Goal: Task Accomplishment & Management: Manage account settings

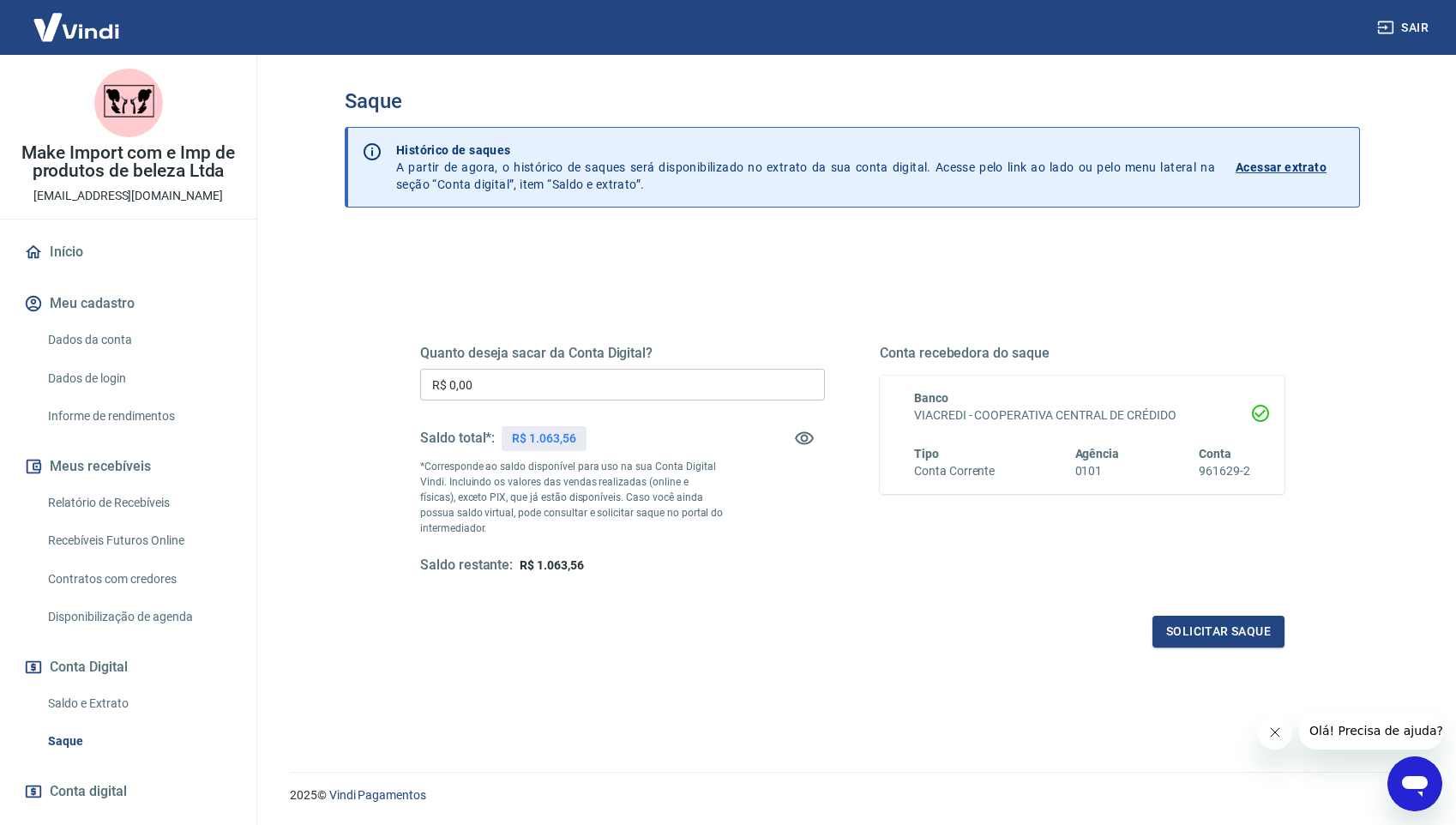
click at [629, 379] on input "R$ 0,00" at bounding box center [623, 384] width 405 height 32
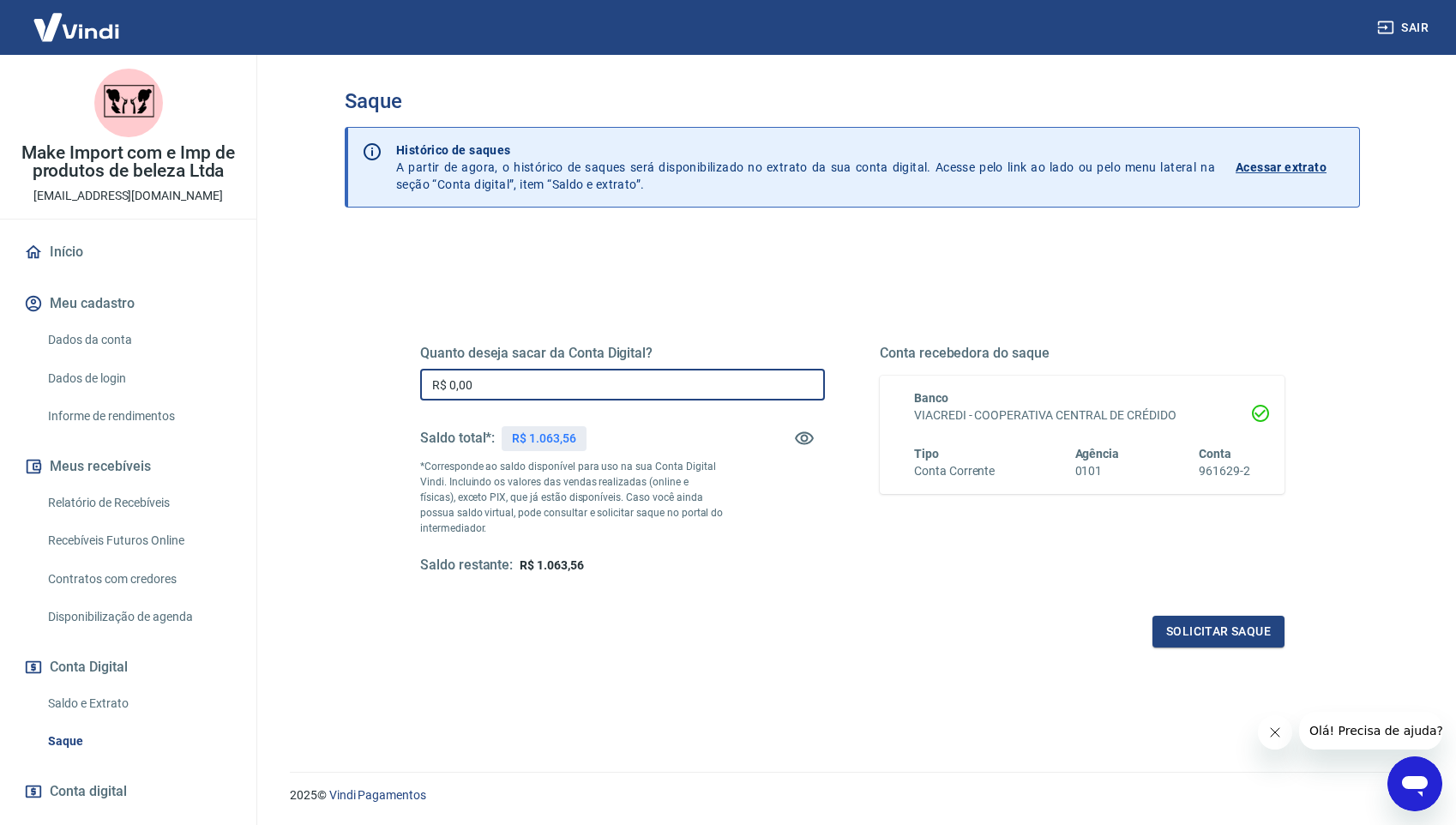
click at [629, 379] on input "R$ 0,00" at bounding box center [623, 384] width 405 height 32
type input "R$ 1.063,00"
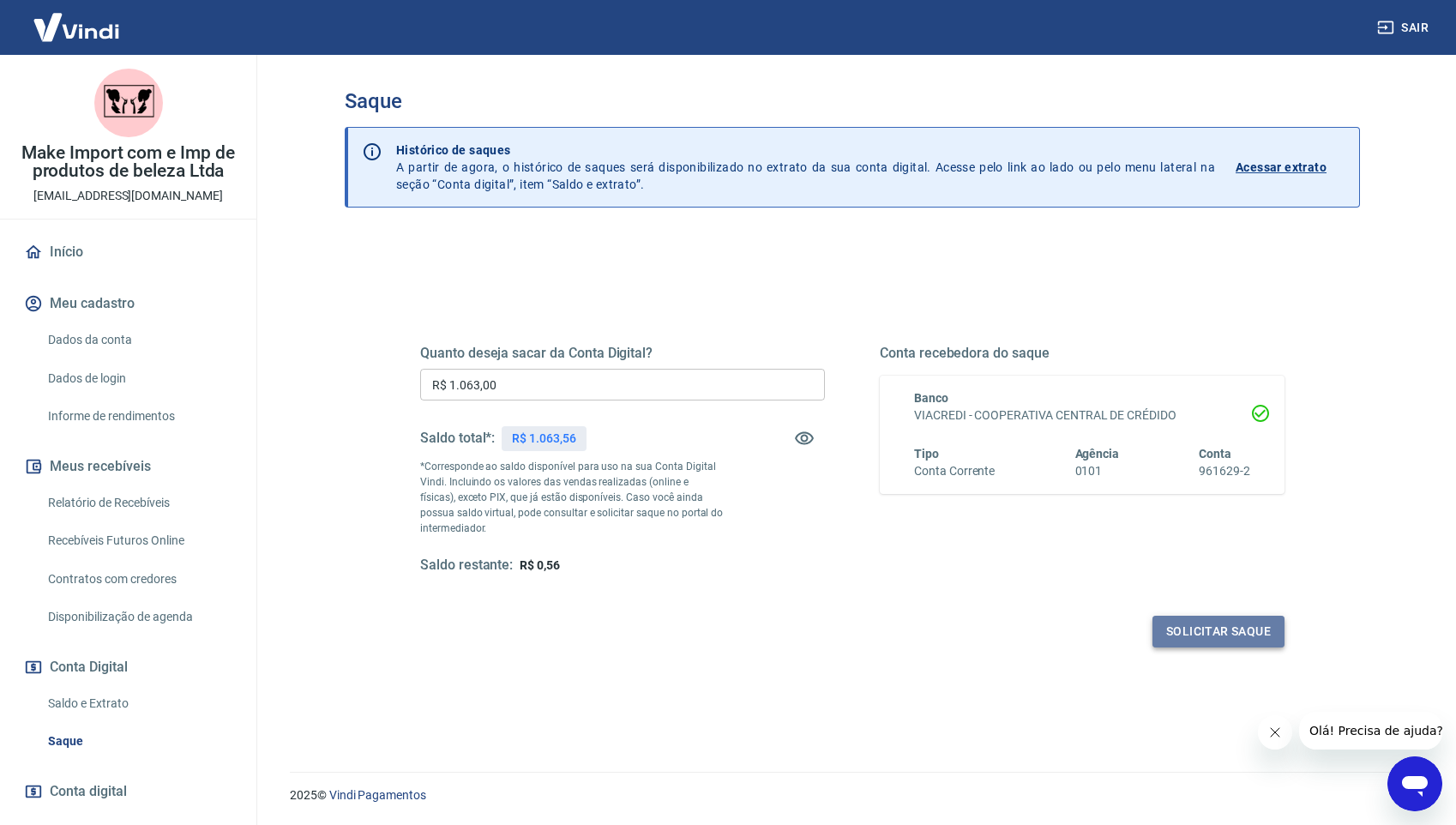
click at [1227, 635] on button "Solicitar saque" at bounding box center [1218, 632] width 132 height 32
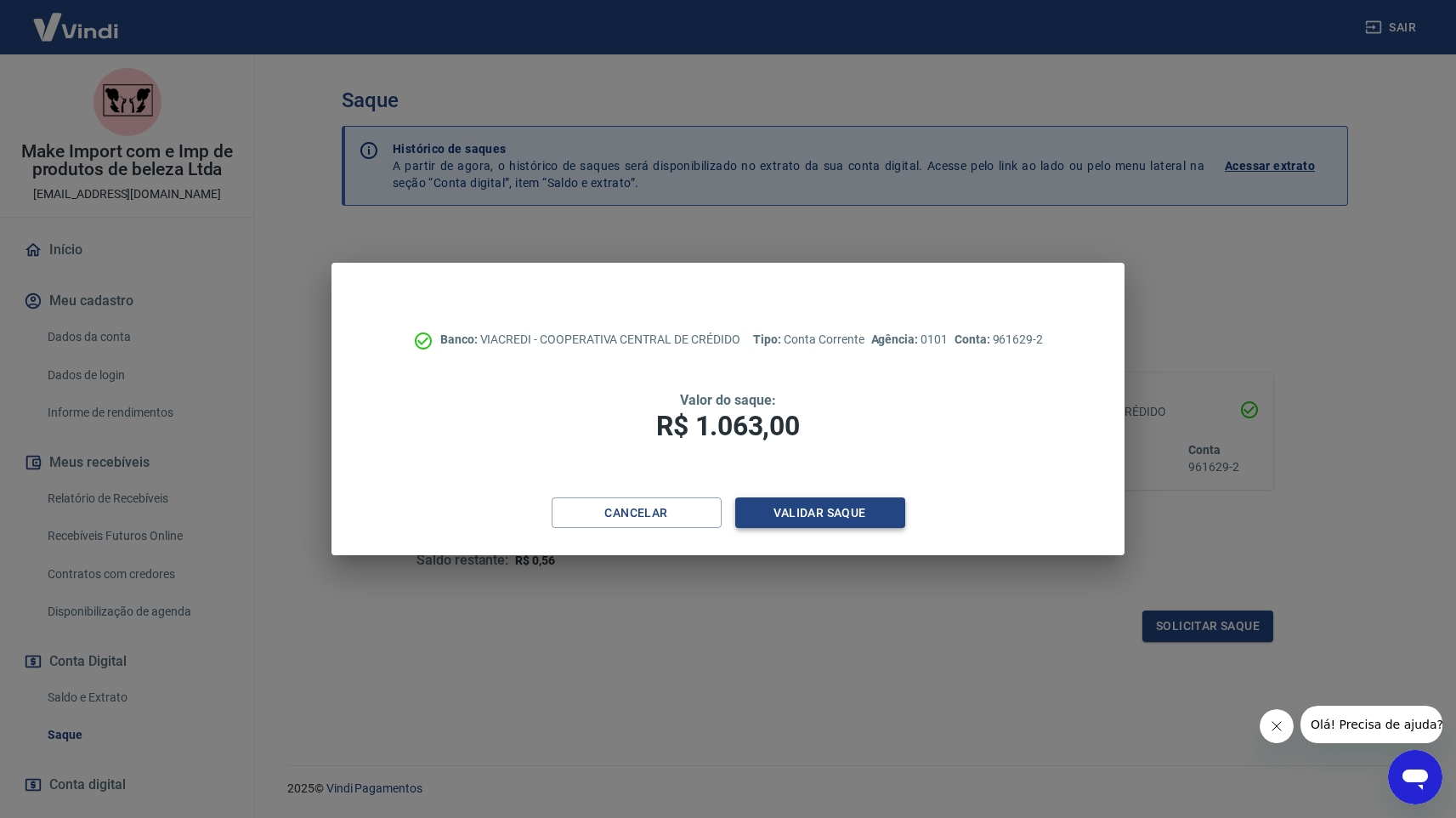
click at [805, 508] on button "Validar saque" at bounding box center [820, 513] width 170 height 32
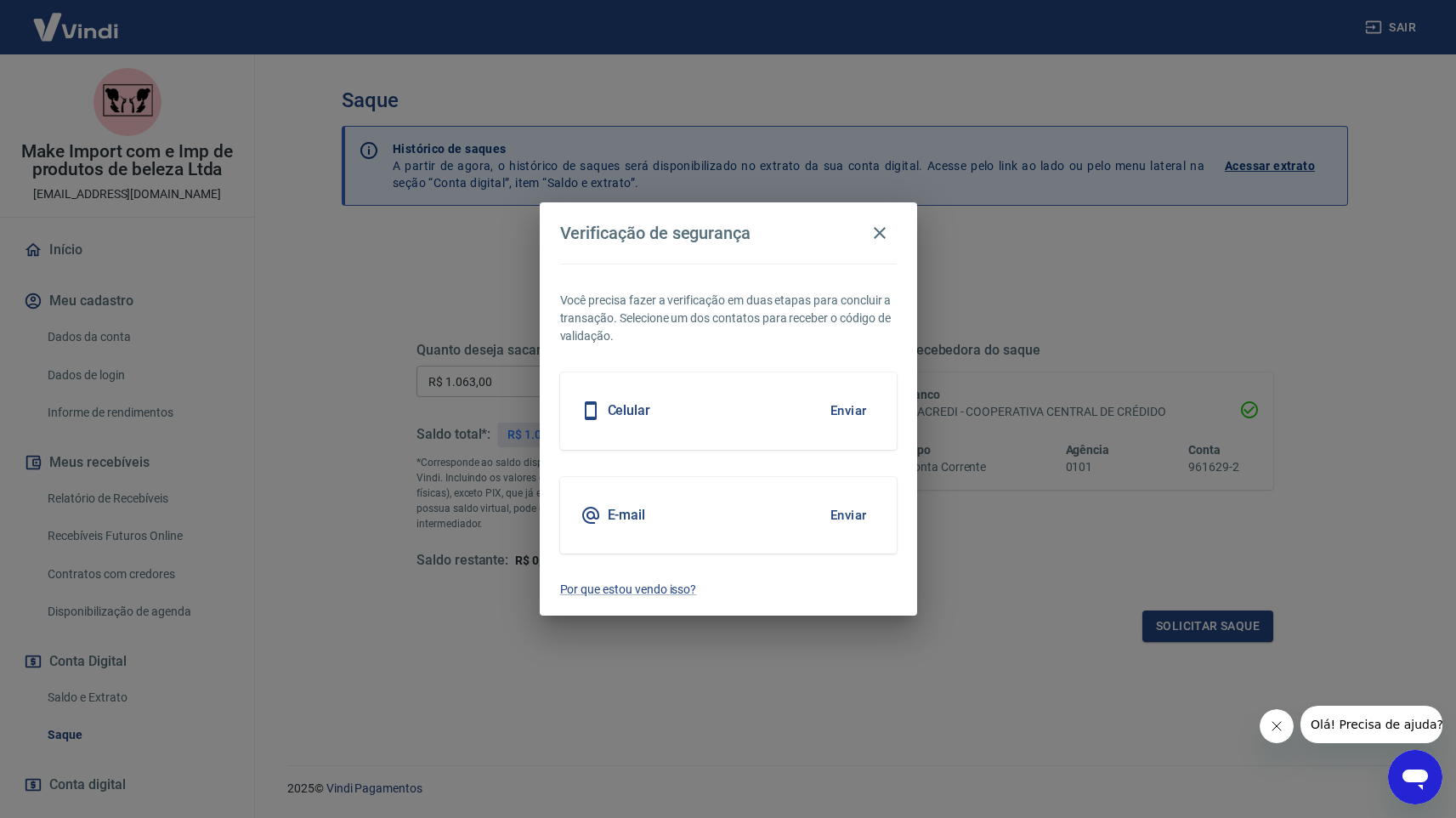
click at [841, 511] on button "Enviar" at bounding box center [848, 515] width 55 height 35
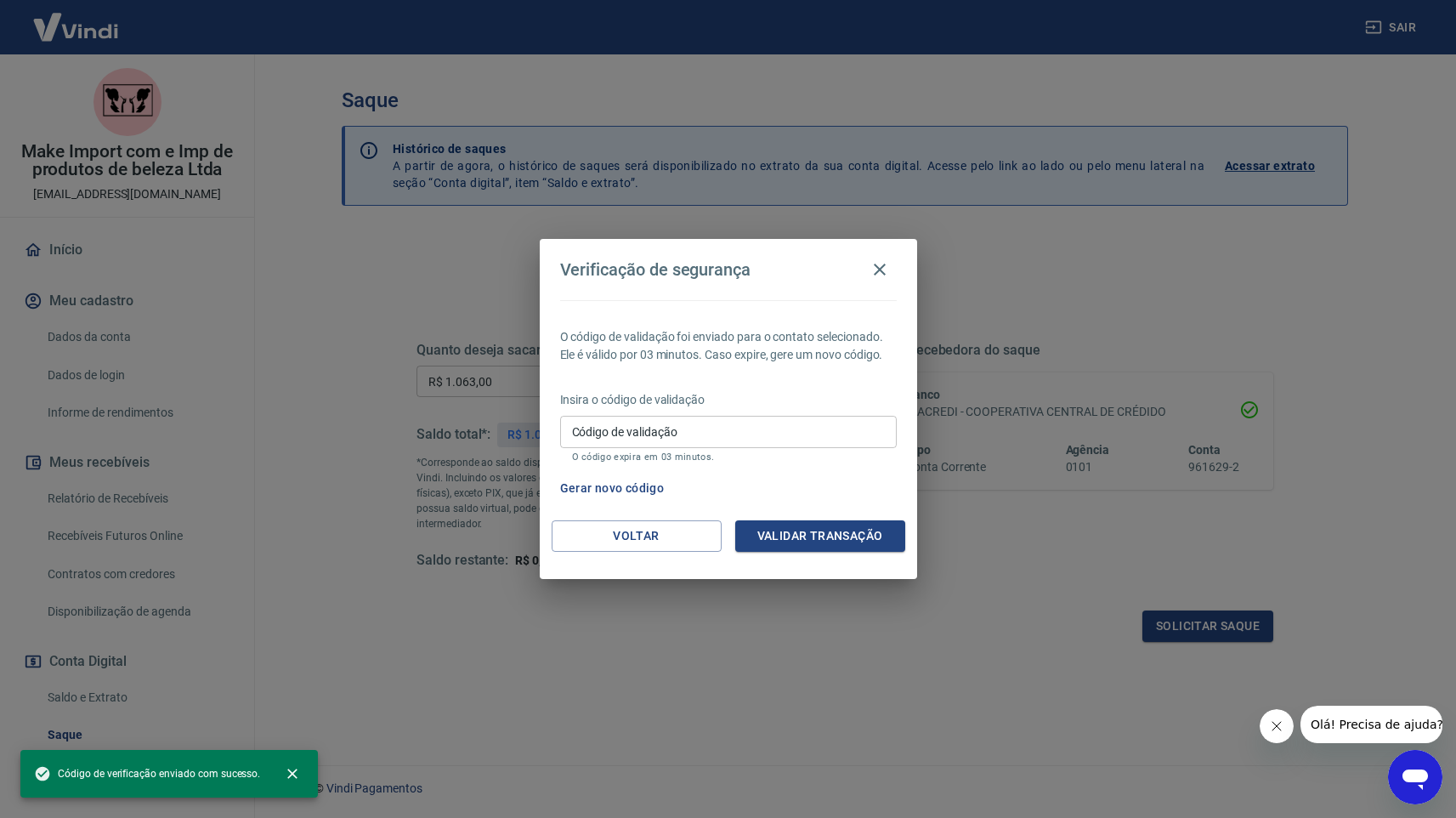
click at [631, 422] on div "Código de validação Código de validação O código expira em 03 minutos." at bounding box center [729, 438] width 337 height 46
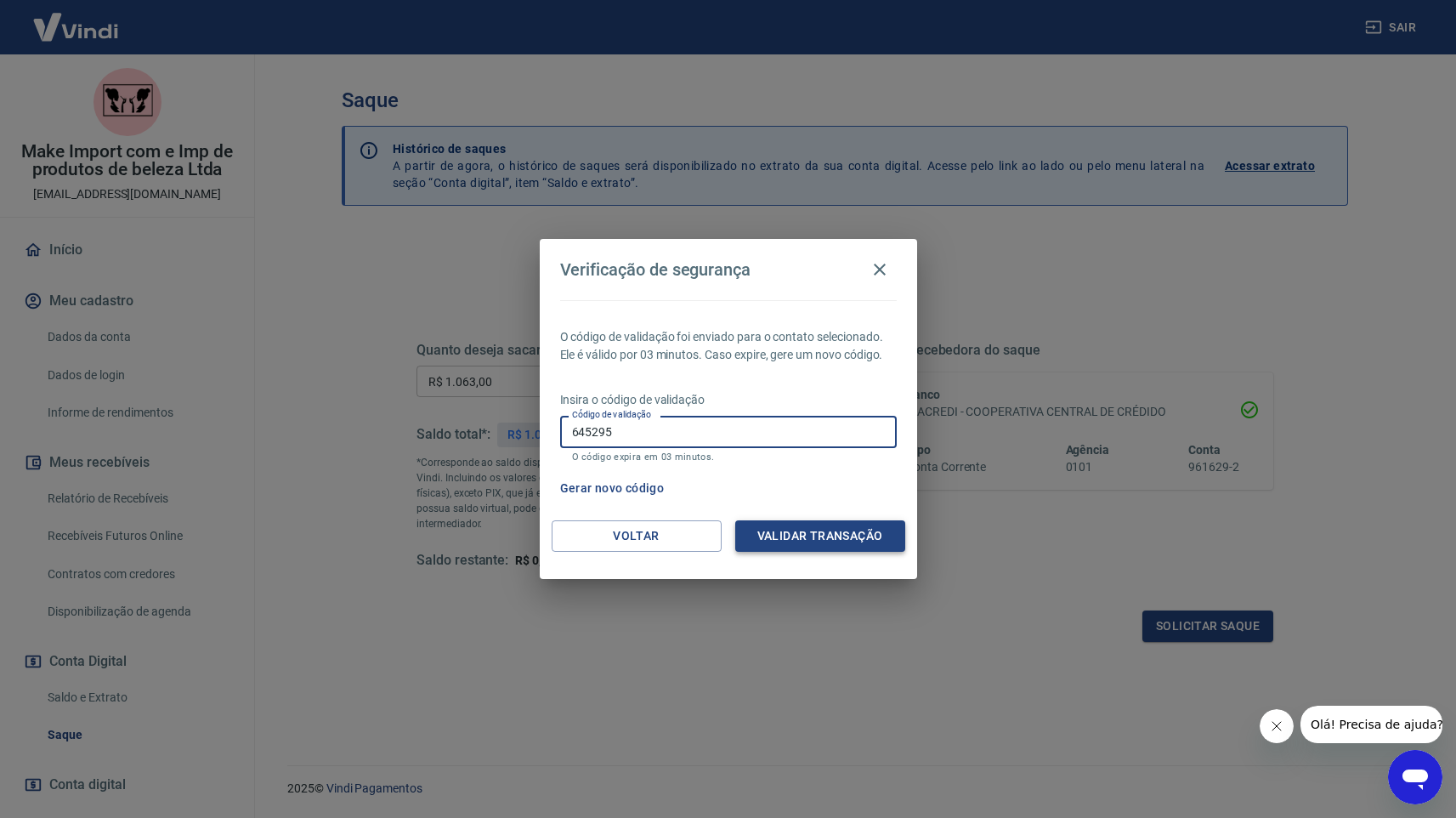
type input "645295"
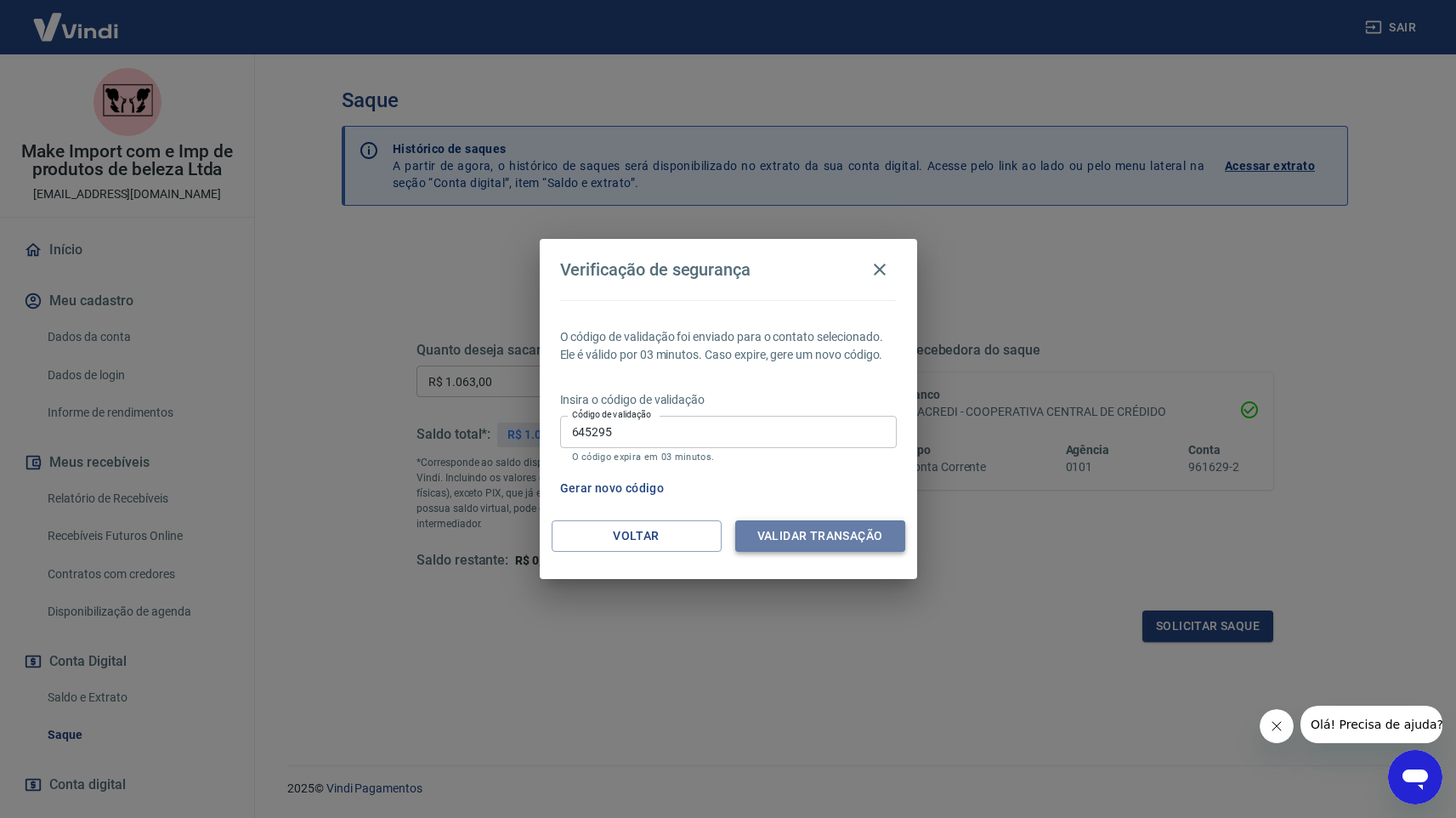
click at [824, 538] on button "Validar transação" at bounding box center [820, 536] width 170 height 32
